Goal: Check status

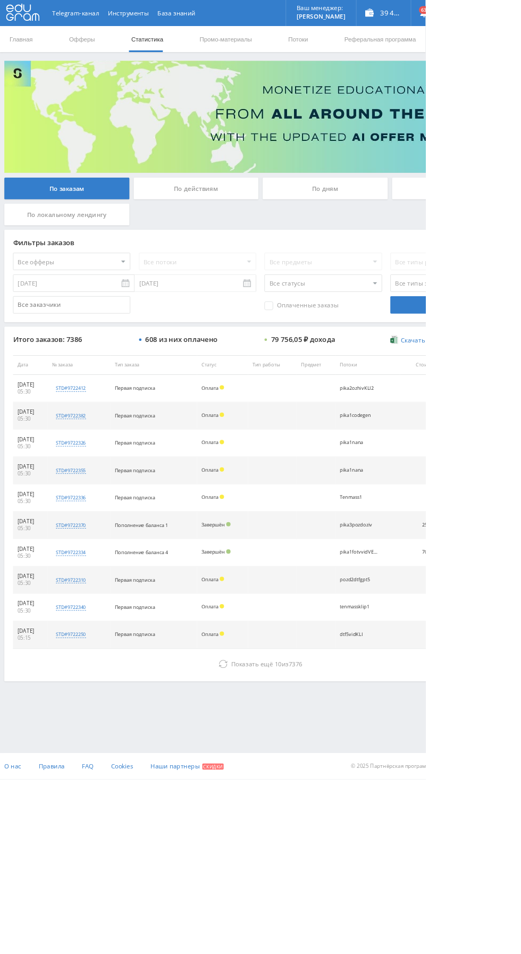
click at [396, 230] on div "По дням" at bounding box center [398, 230] width 153 height 27
click at [0, 0] on input "По дням" at bounding box center [0, 0] width 0 height 0
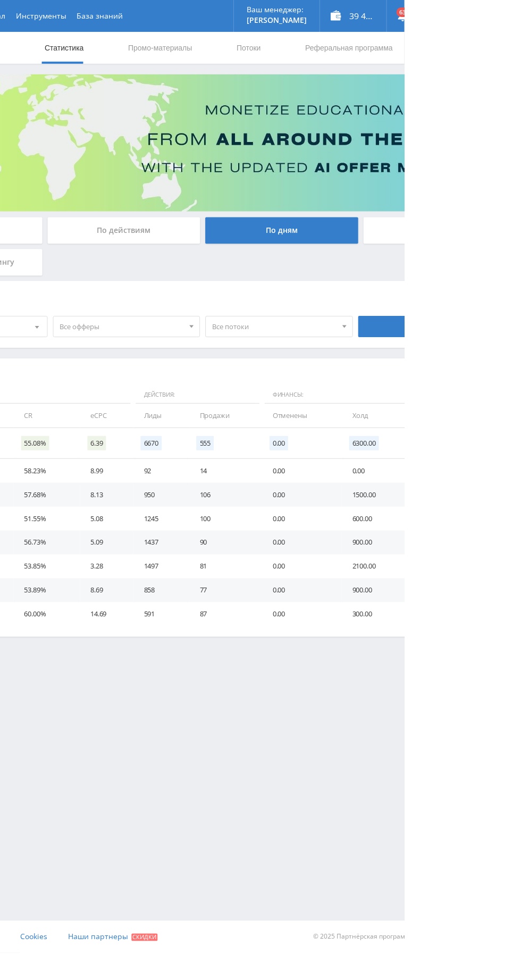
click at [485, 16] on div "39 418,90 ₽" at bounding box center [470, 16] width 66 height 32
